Goal: Information Seeking & Learning: Find specific fact

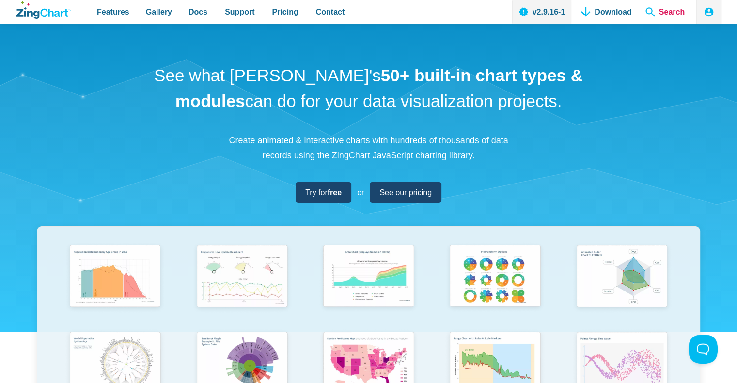
click at [662, 12] on span "Search" at bounding box center [664, 12] width 47 height 24
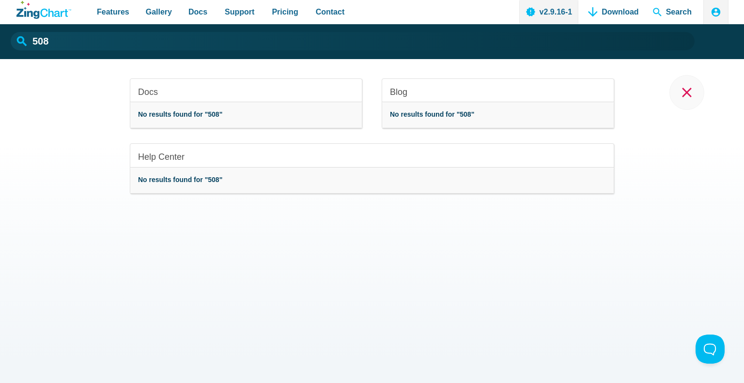
type input "508"
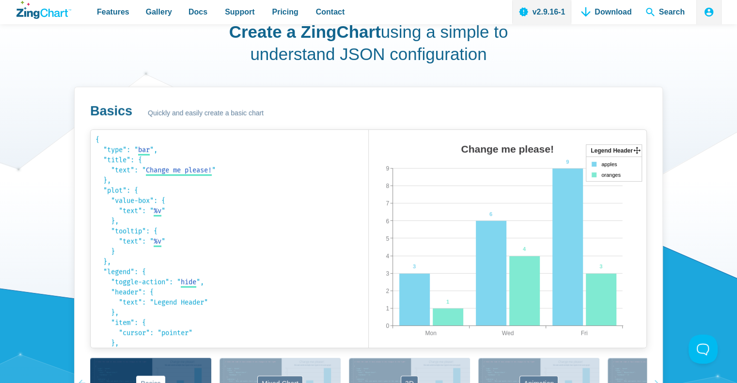
scroll to position [581, 0]
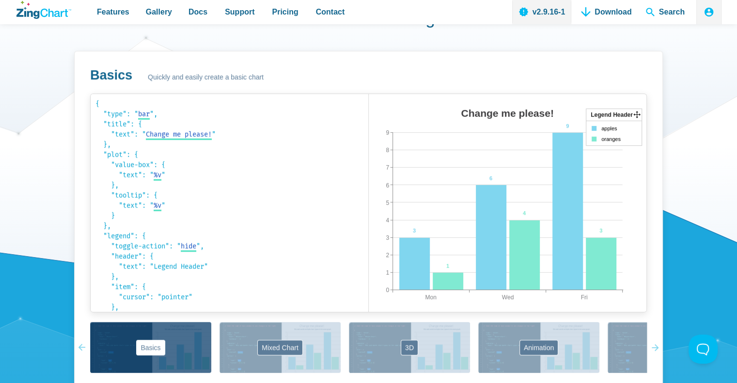
click at [482, 171] on img "App Content" at bounding box center [480, 213] width 222 height 218
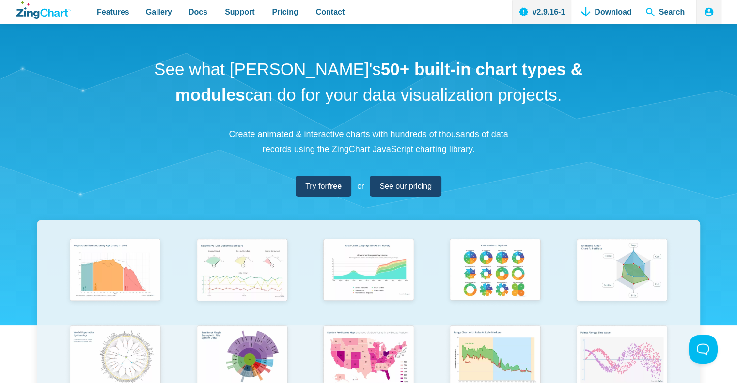
scroll to position [0, 0]
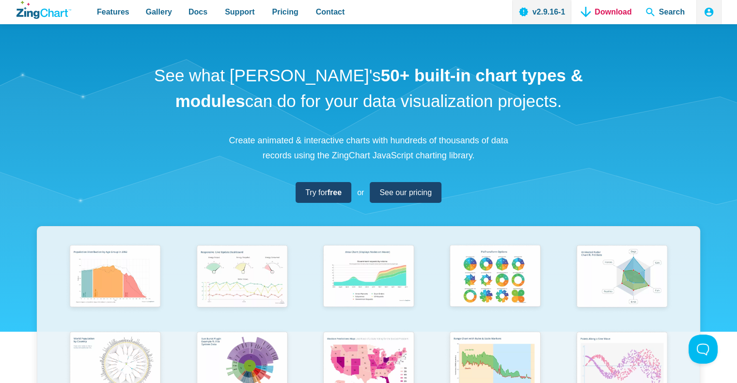
click at [592, 12] on link "Download" at bounding box center [606, 12] width 58 height 24
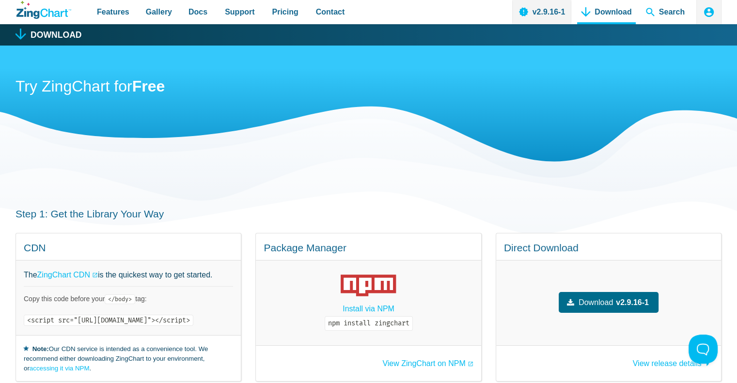
click at [709, 11] on icon "App Header" at bounding box center [709, 12] width 12 height 12
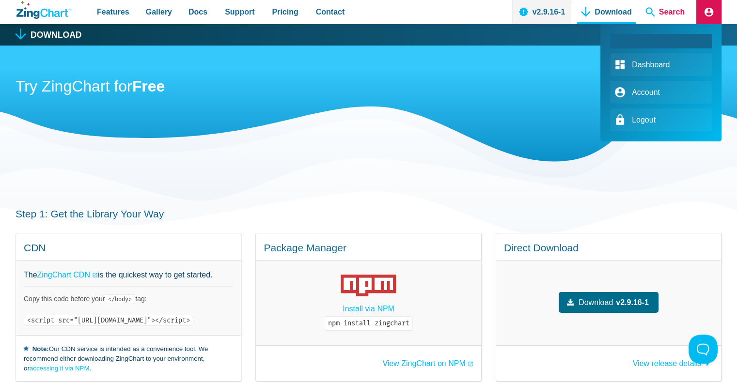
click at [669, 13] on span "Search" at bounding box center [664, 12] width 47 height 24
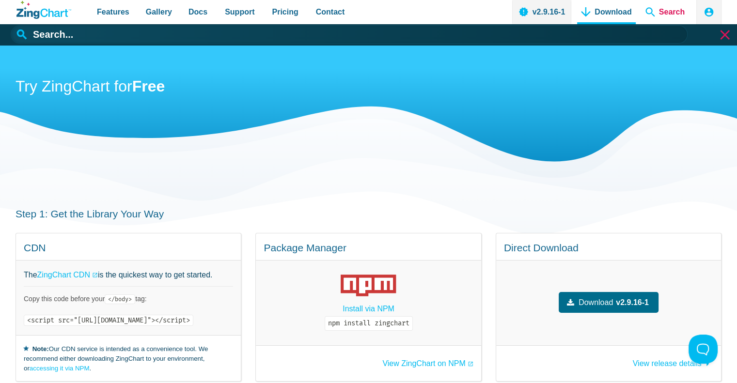
click at [669, 13] on span "Search" at bounding box center [664, 12] width 47 height 24
click at [63, 33] on input "App Header" at bounding box center [364, 34] width 706 height 18
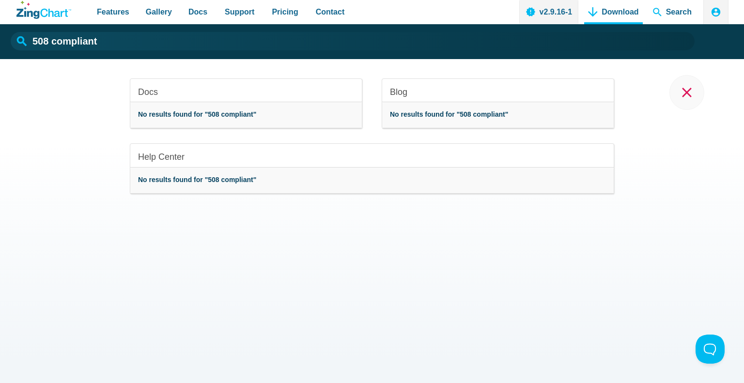
type input "508 compliant"
